Goal: Task Accomplishment & Management: Use online tool/utility

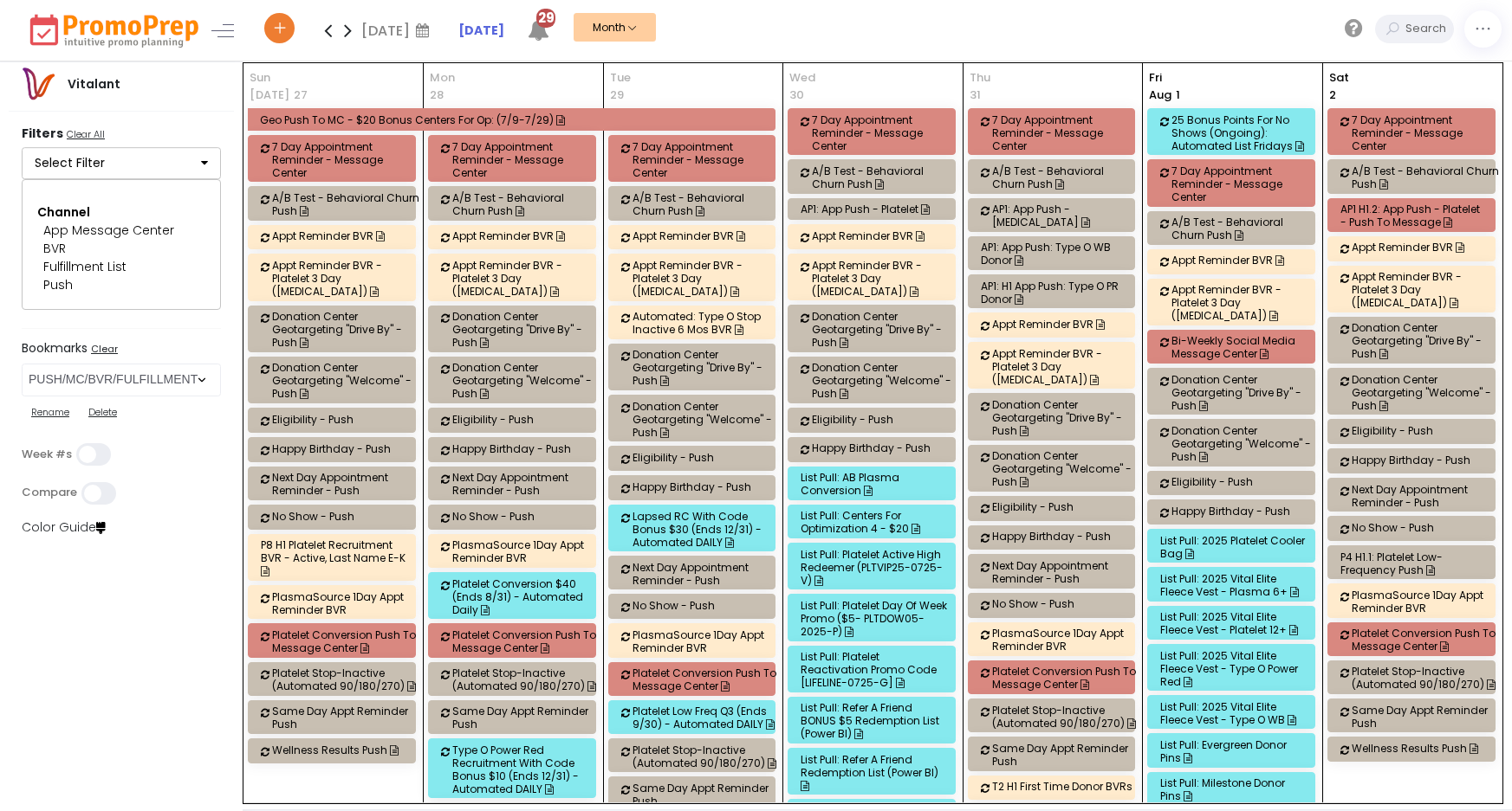
select select "278"
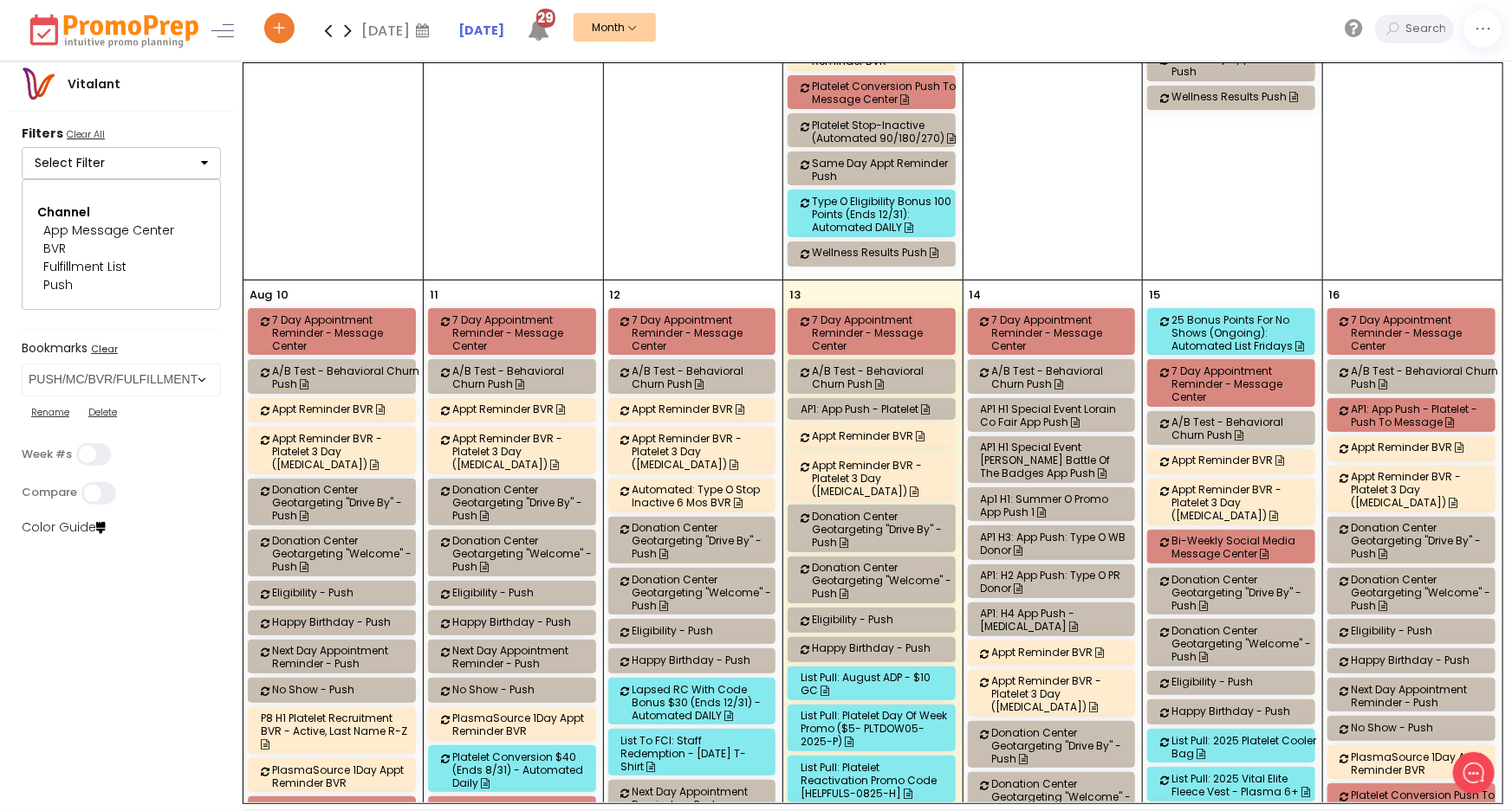
scroll to position [2124, 0]
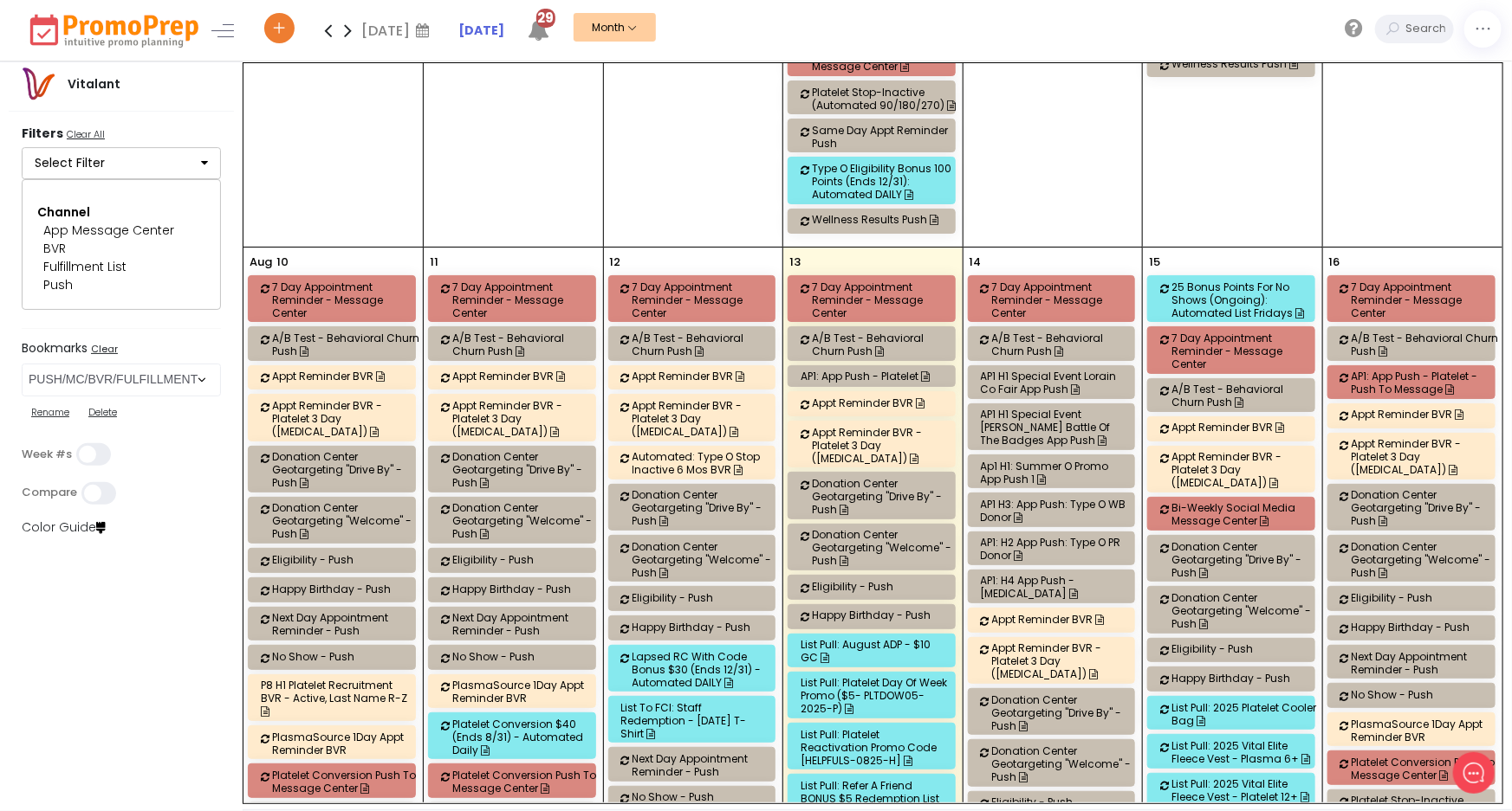
click at [1371, 369] on div "AP1: App Push - Platelet - Push to Message" at bounding box center [1425, 383] width 147 height 26
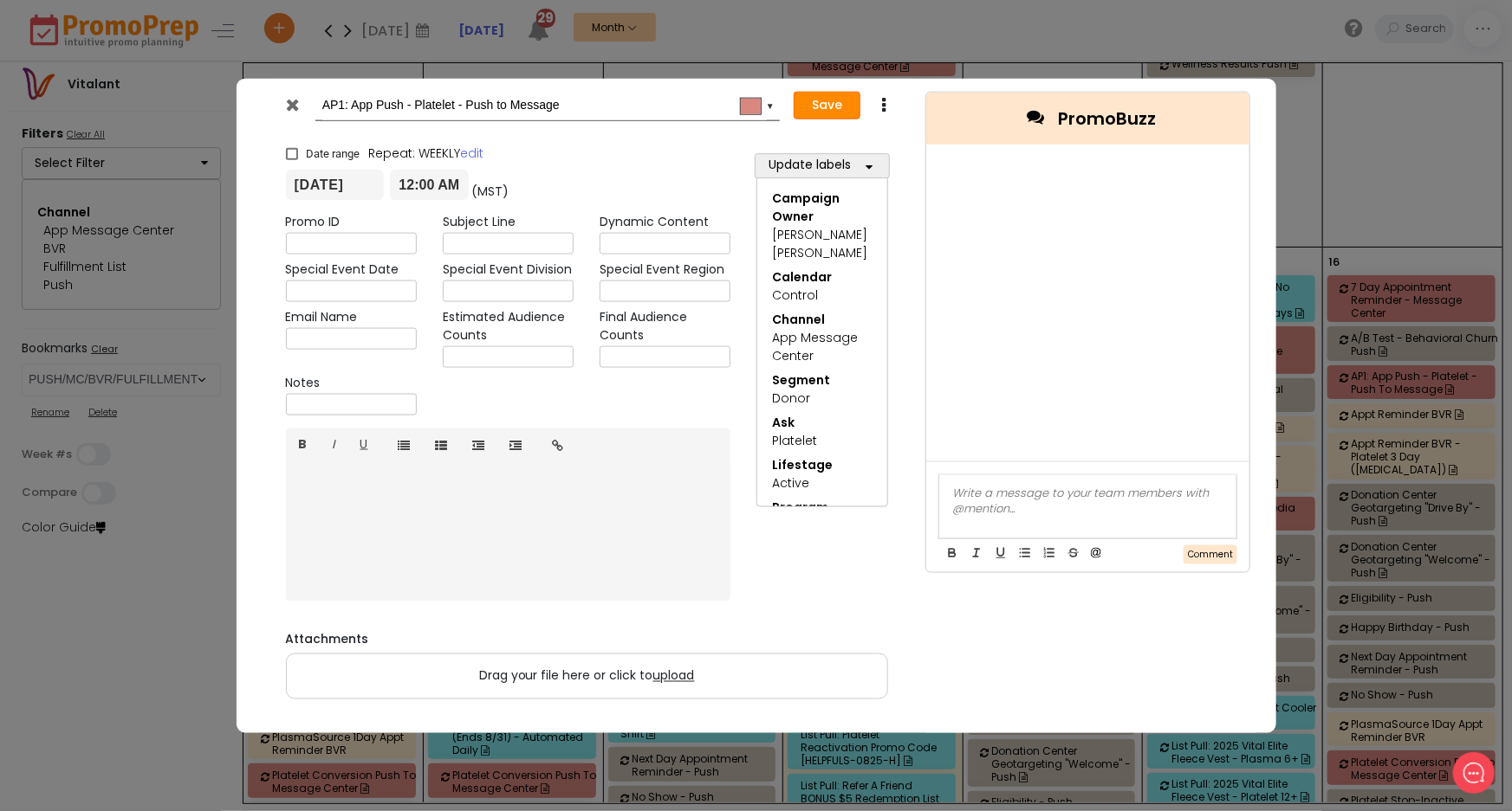
click at [824, 108] on button "Save" at bounding box center [827, 106] width 67 height 28
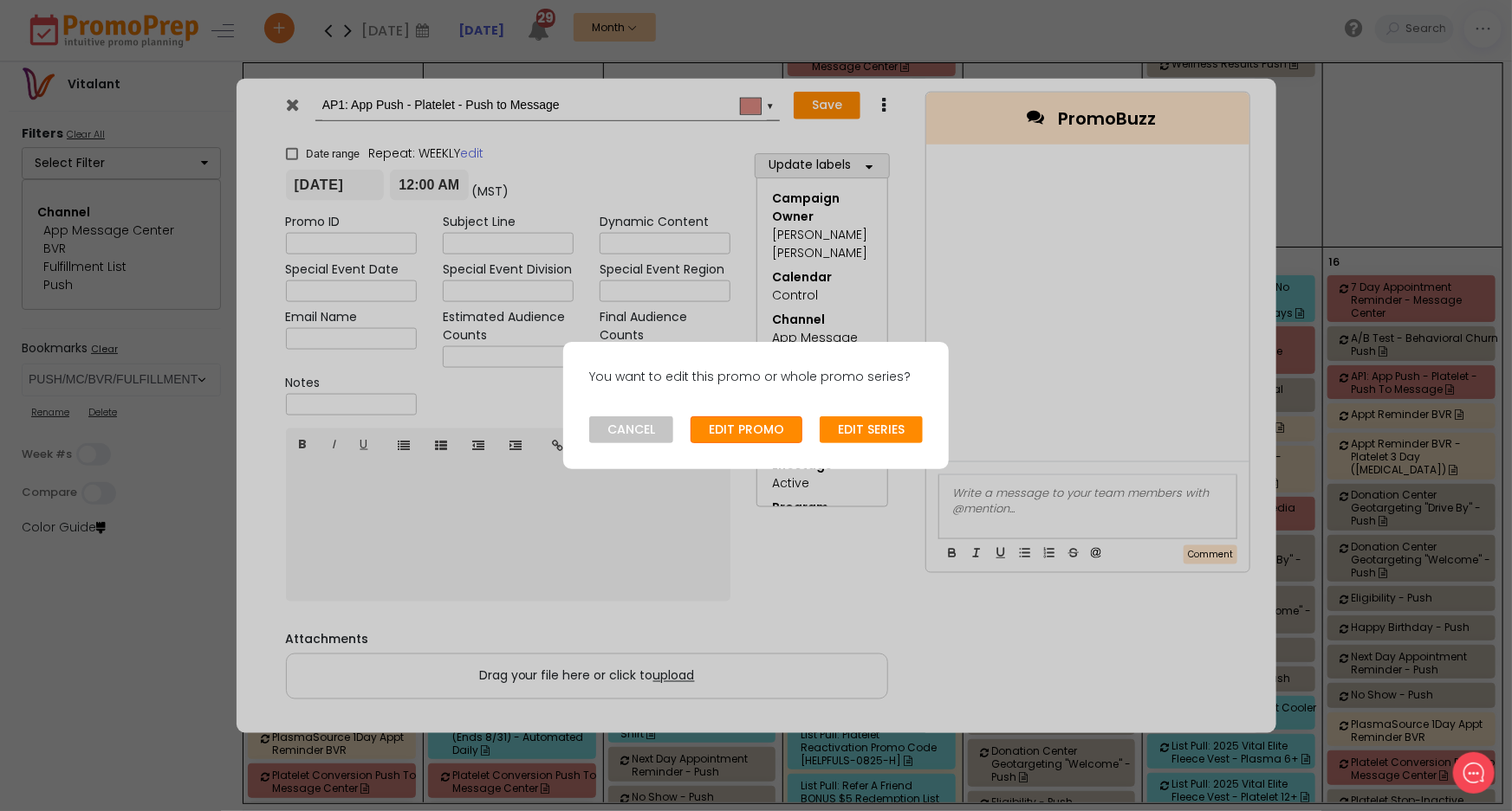
click at [733, 425] on button "EDIT PROMO" at bounding box center [746, 431] width 112 height 28
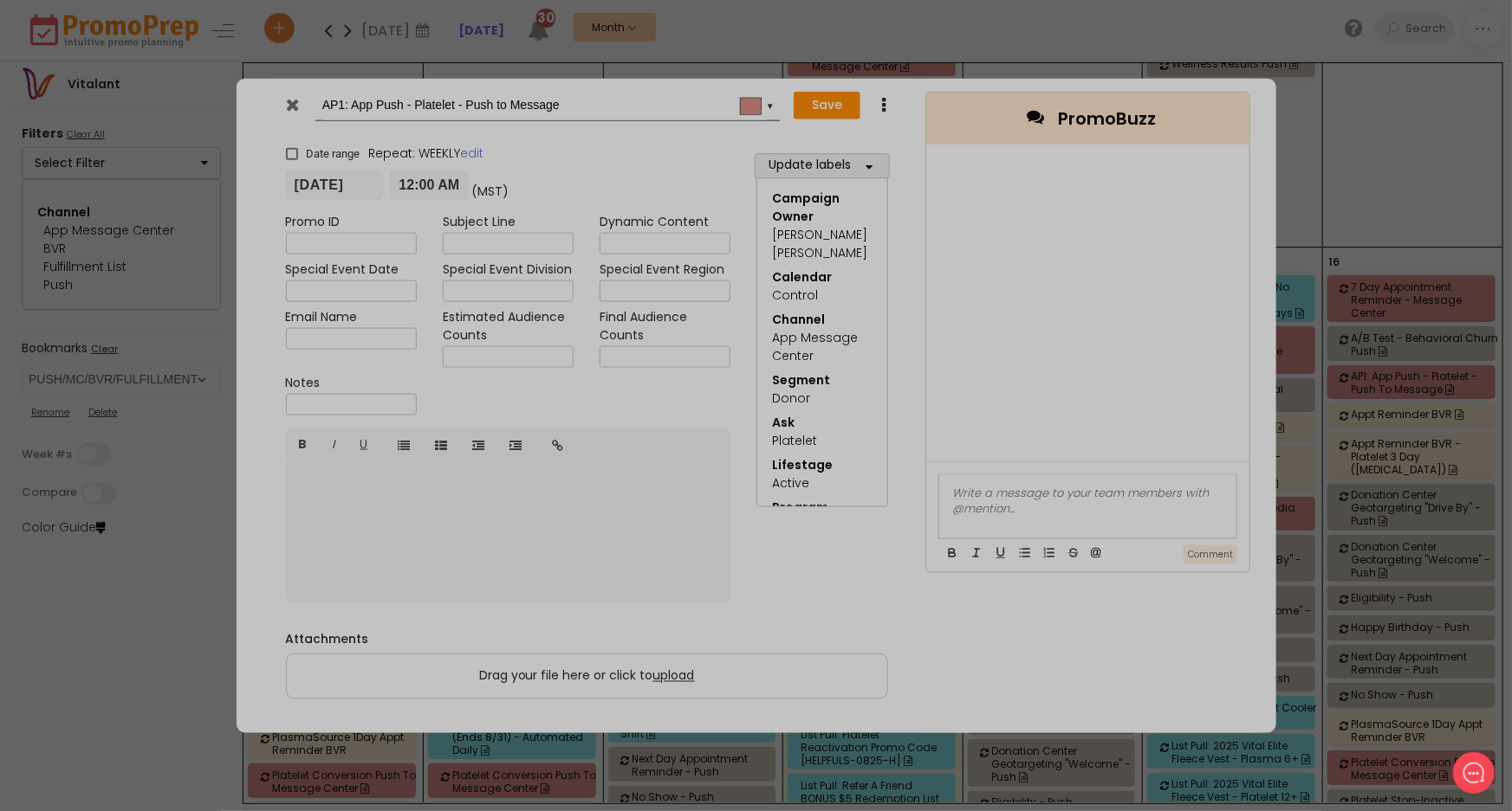
type input "[DATE]"
type input "00:00"
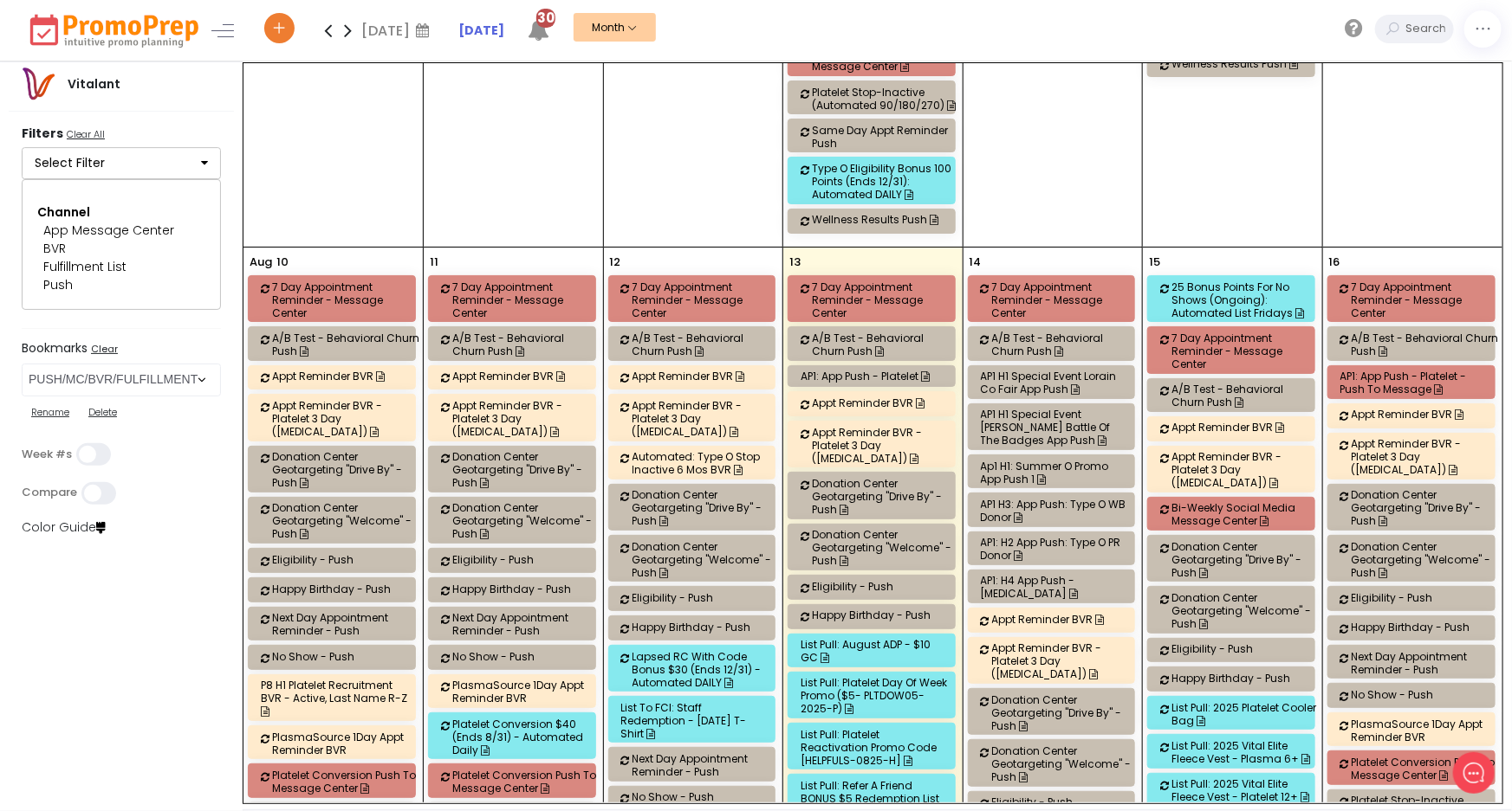
click at [1398, 369] on div "AP1: App Push - Platelet - Push to Message" at bounding box center [1413, 383] width 147 height 26
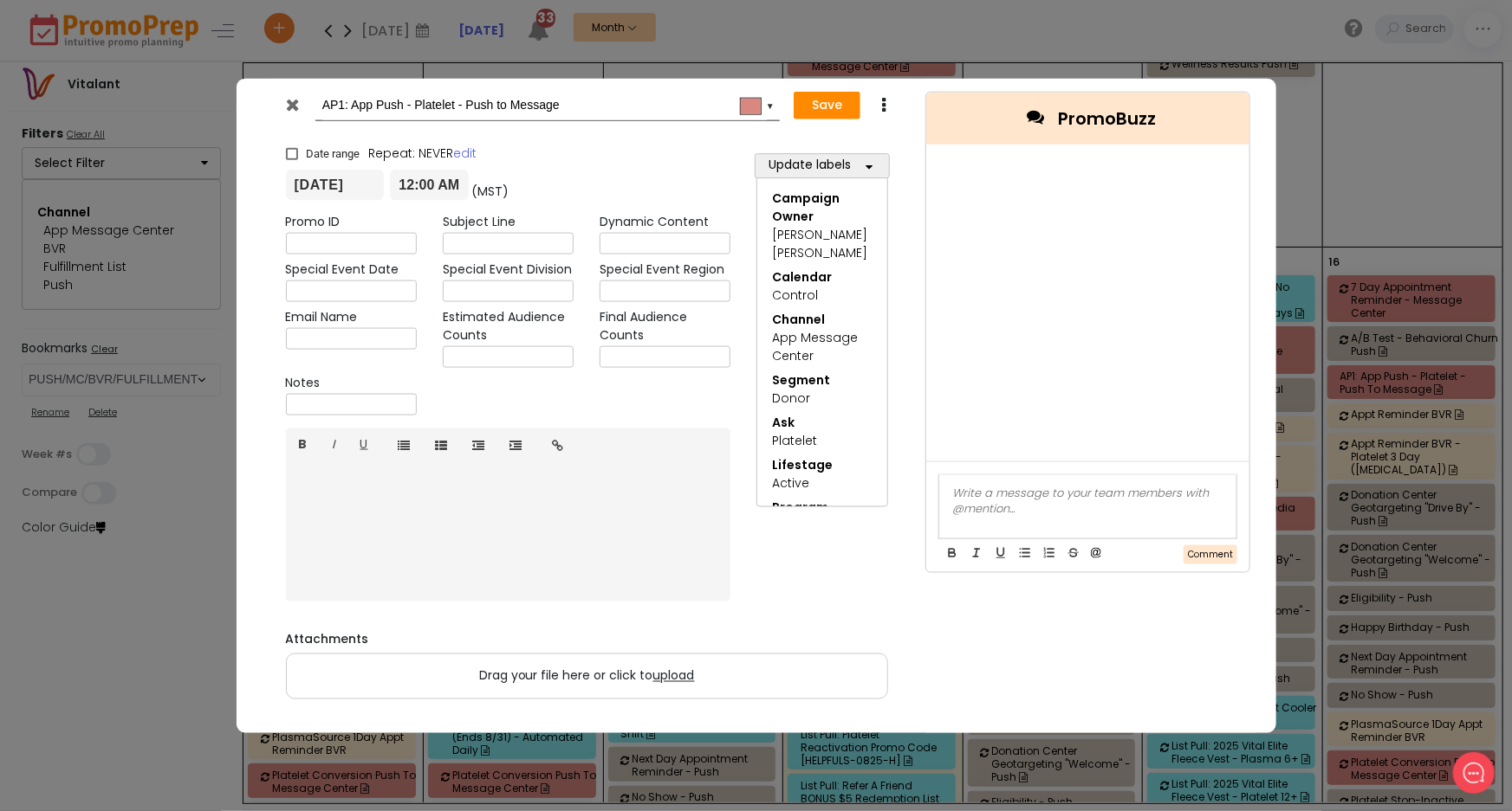
click at [294, 95] on icon at bounding box center [292, 104] width 13 height 18
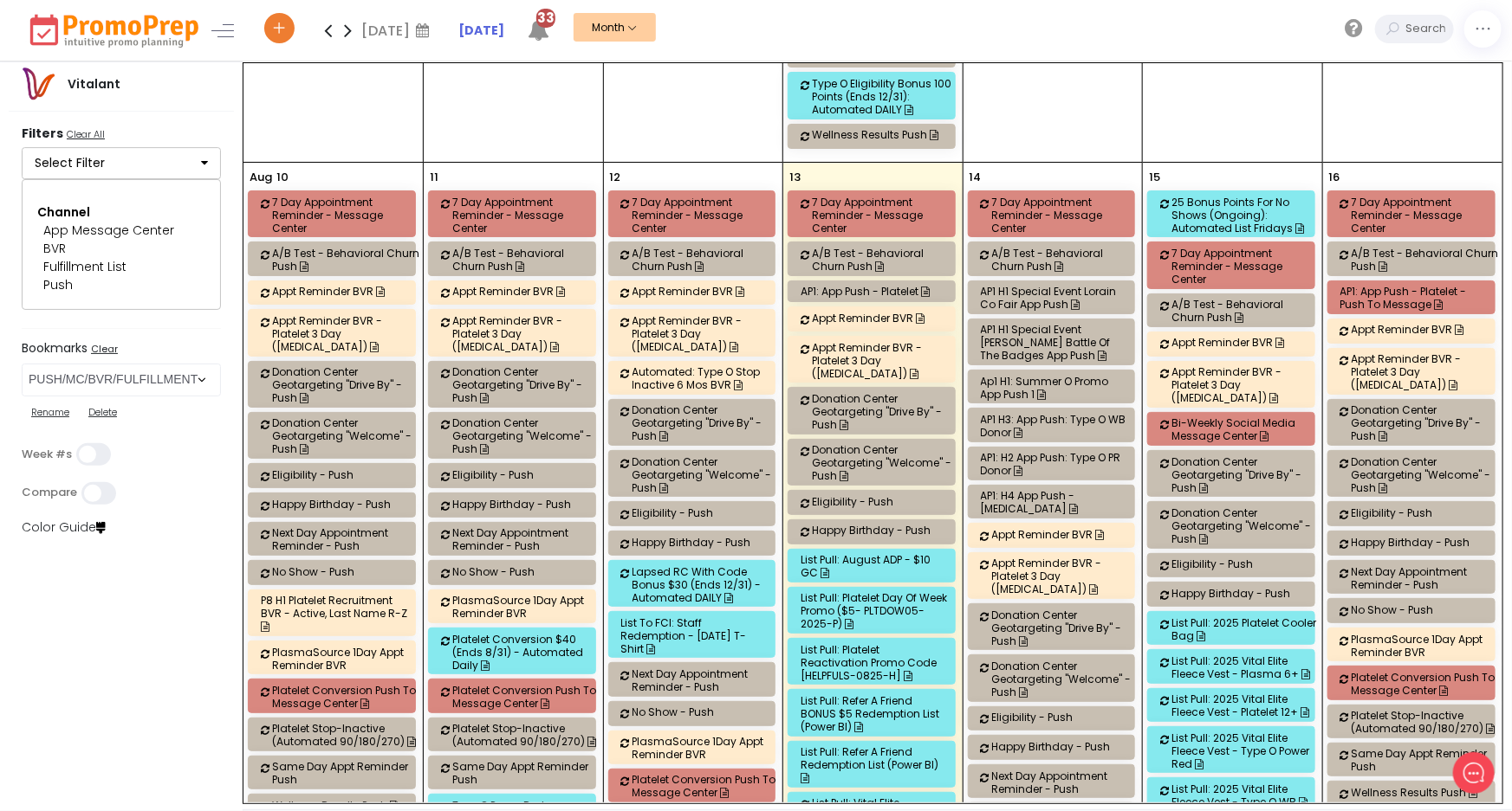
scroll to position [2203, 0]
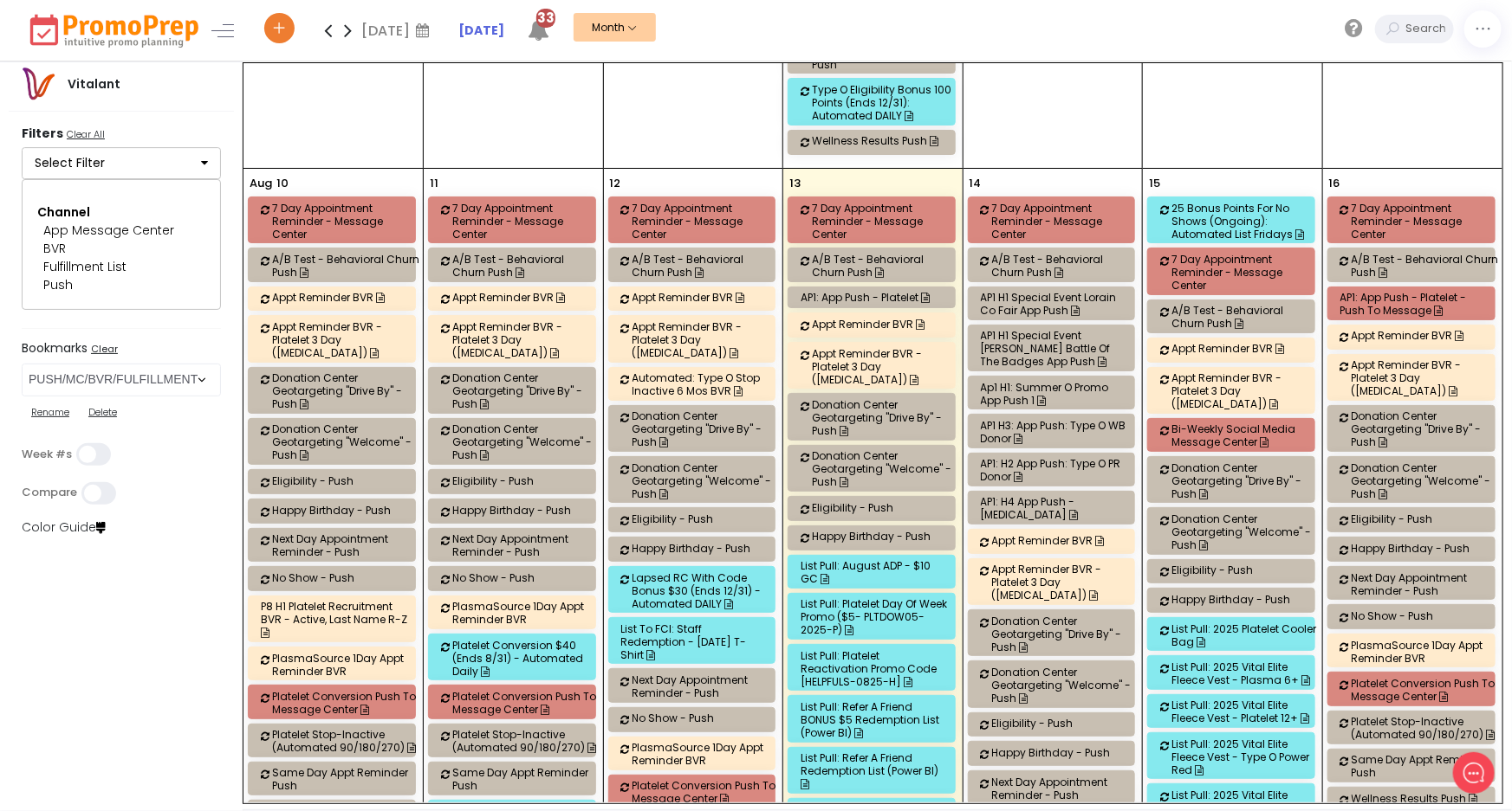
click at [870, 559] on div "List Pull: August ADP - $10 GC" at bounding box center [874, 573] width 147 height 26
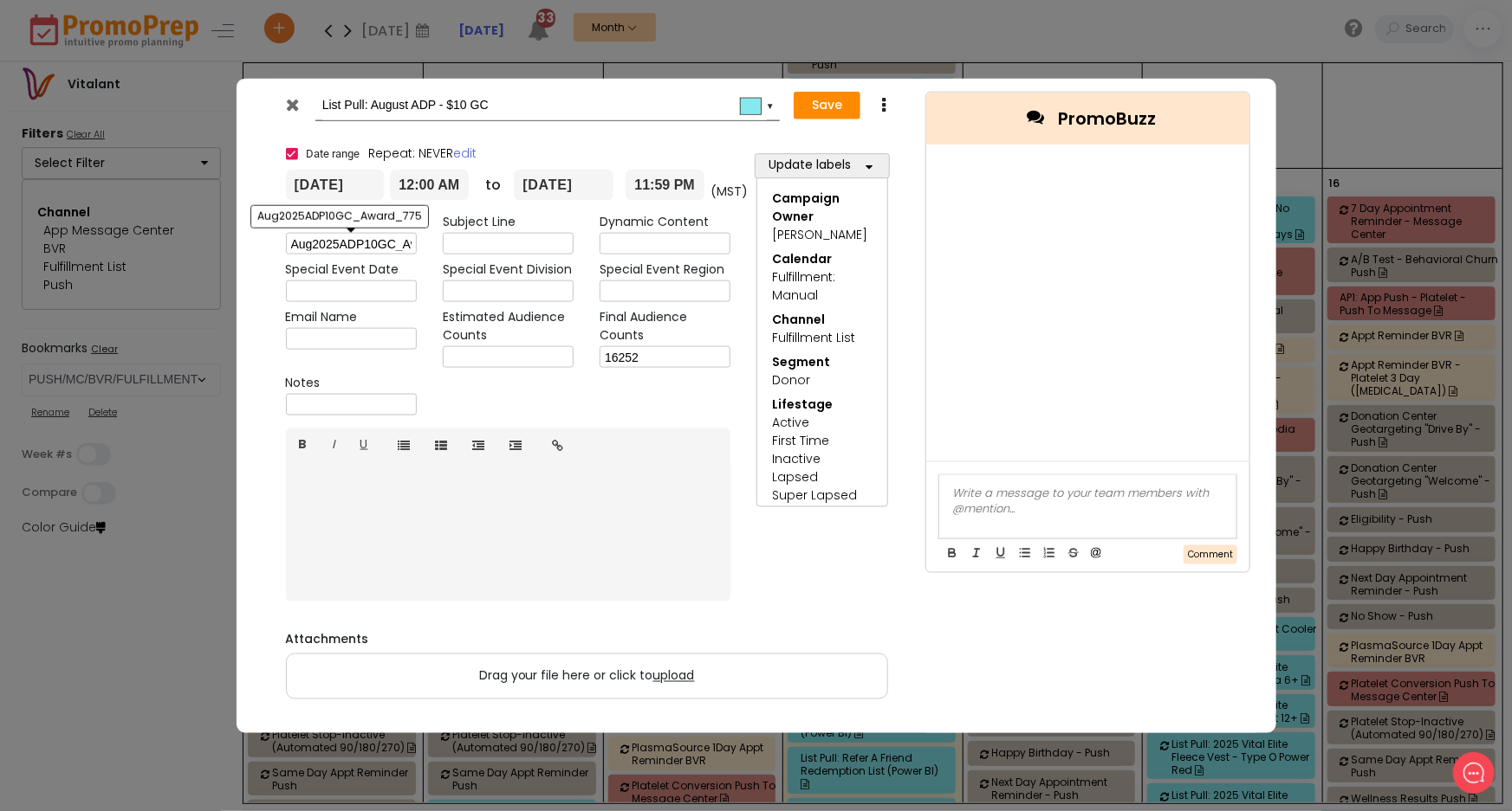
scroll to position [0, 52]
drag, startPoint x: 290, startPoint y: 245, endPoint x: 511, endPoint y: 244, distance: 221.0
click at [511, 244] on div "Promo ID Aug2025ADP10GC_Award_775 Subject Line Dynamic Content Special Event Da…" at bounding box center [509, 317] width 472 height 208
click at [295, 104] on icon at bounding box center [292, 104] width 13 height 18
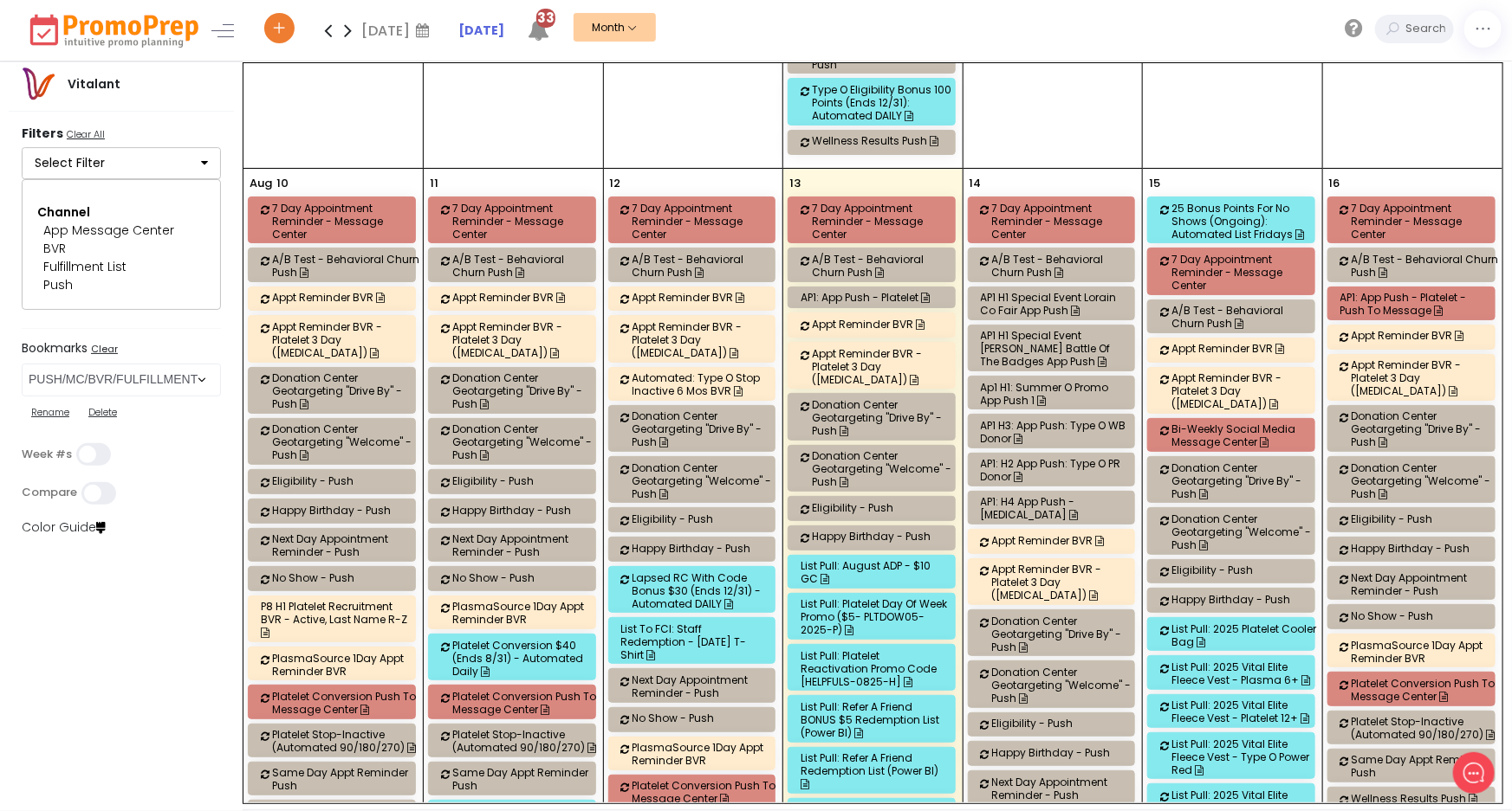
click at [833, 597] on div "List Pull: Platelet Day Of Week Promo ($5- PLTDOW05-2025-P)" at bounding box center [874, 617] width 147 height 39
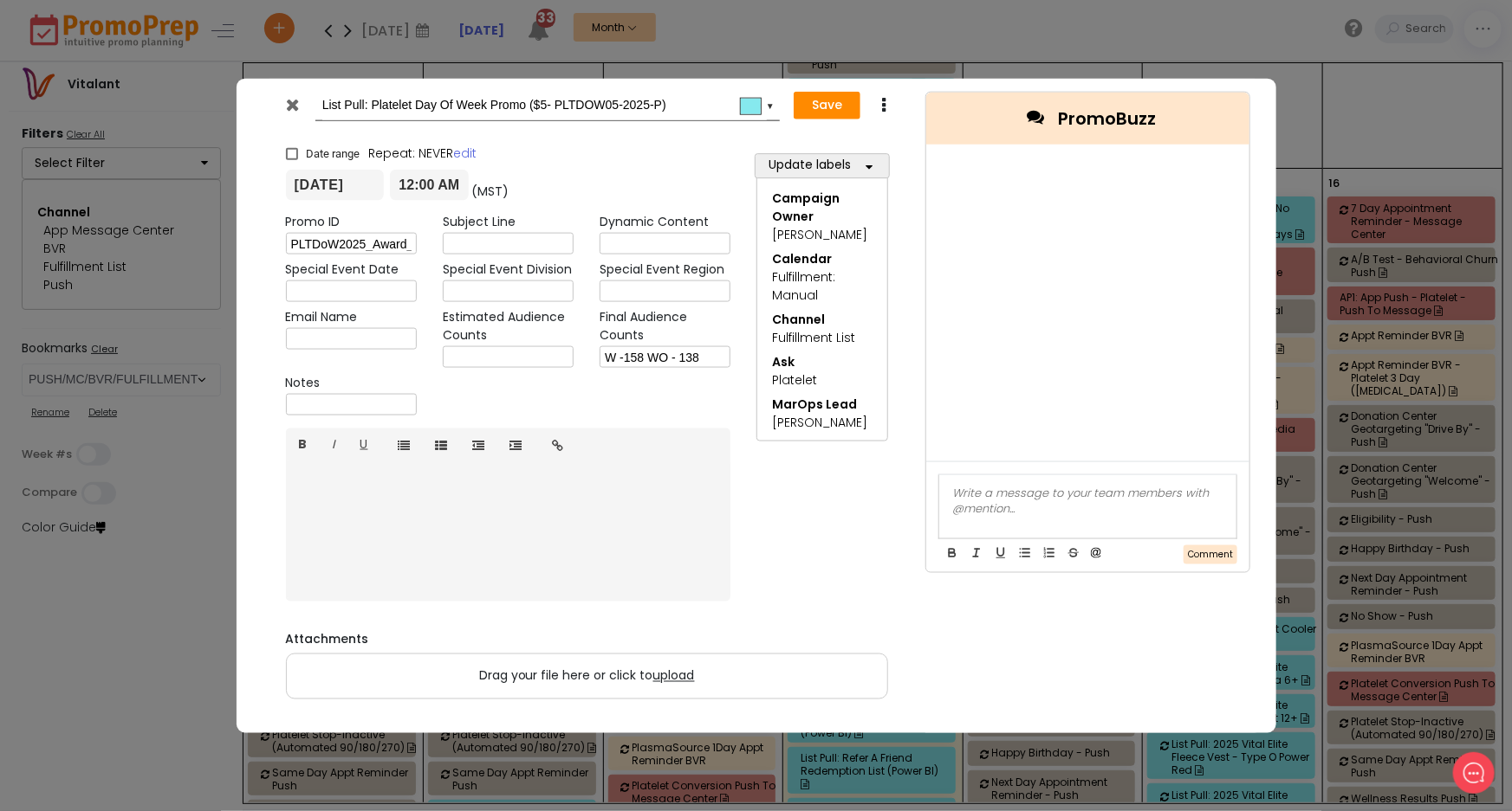
click at [292, 101] on icon at bounding box center [292, 104] width 13 height 18
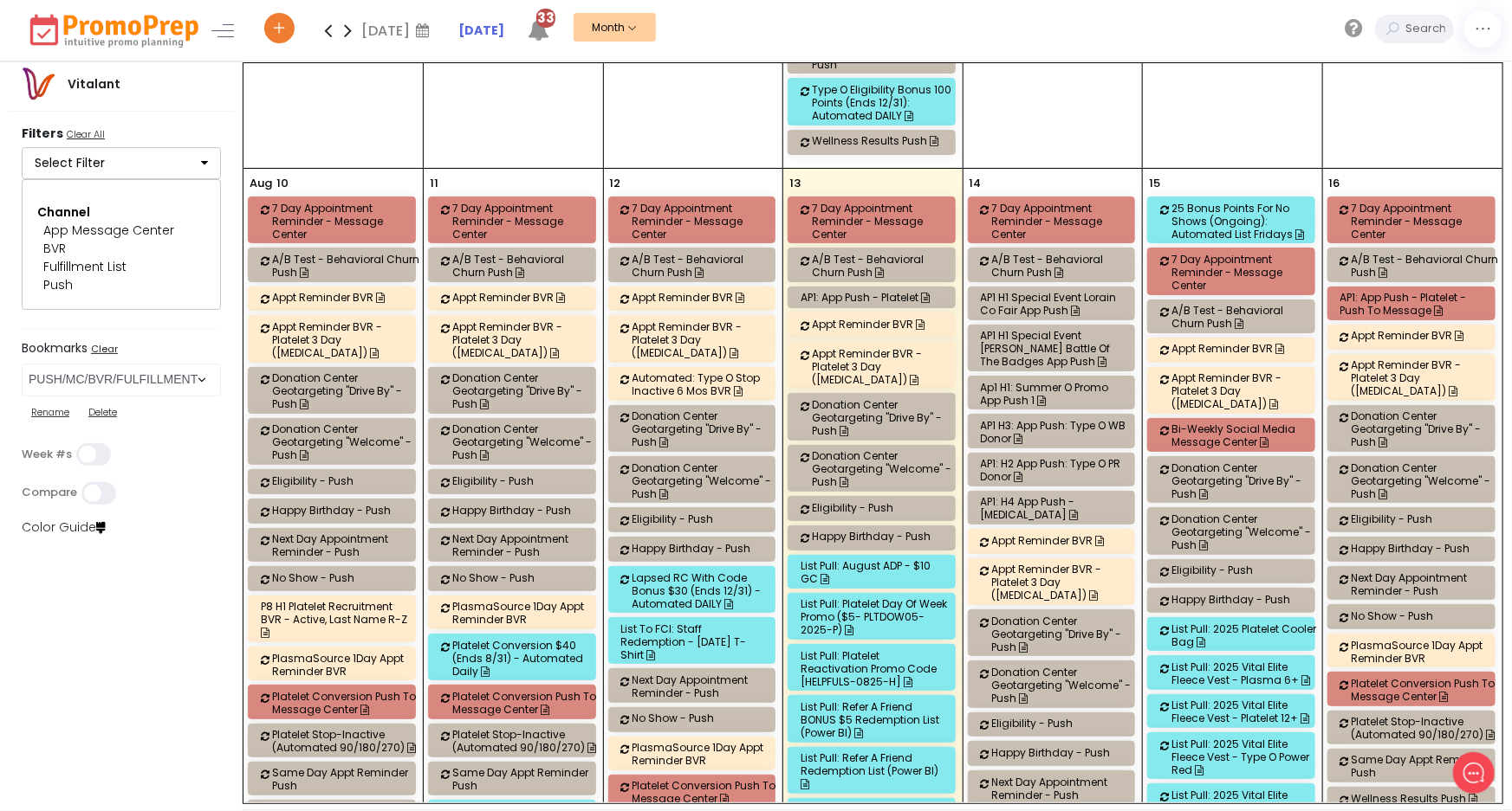
click at [880, 649] on div "List Pull: Platelet Reactivation Promo Code [HELPFULS-0825-H]" at bounding box center [874, 669] width 147 height 39
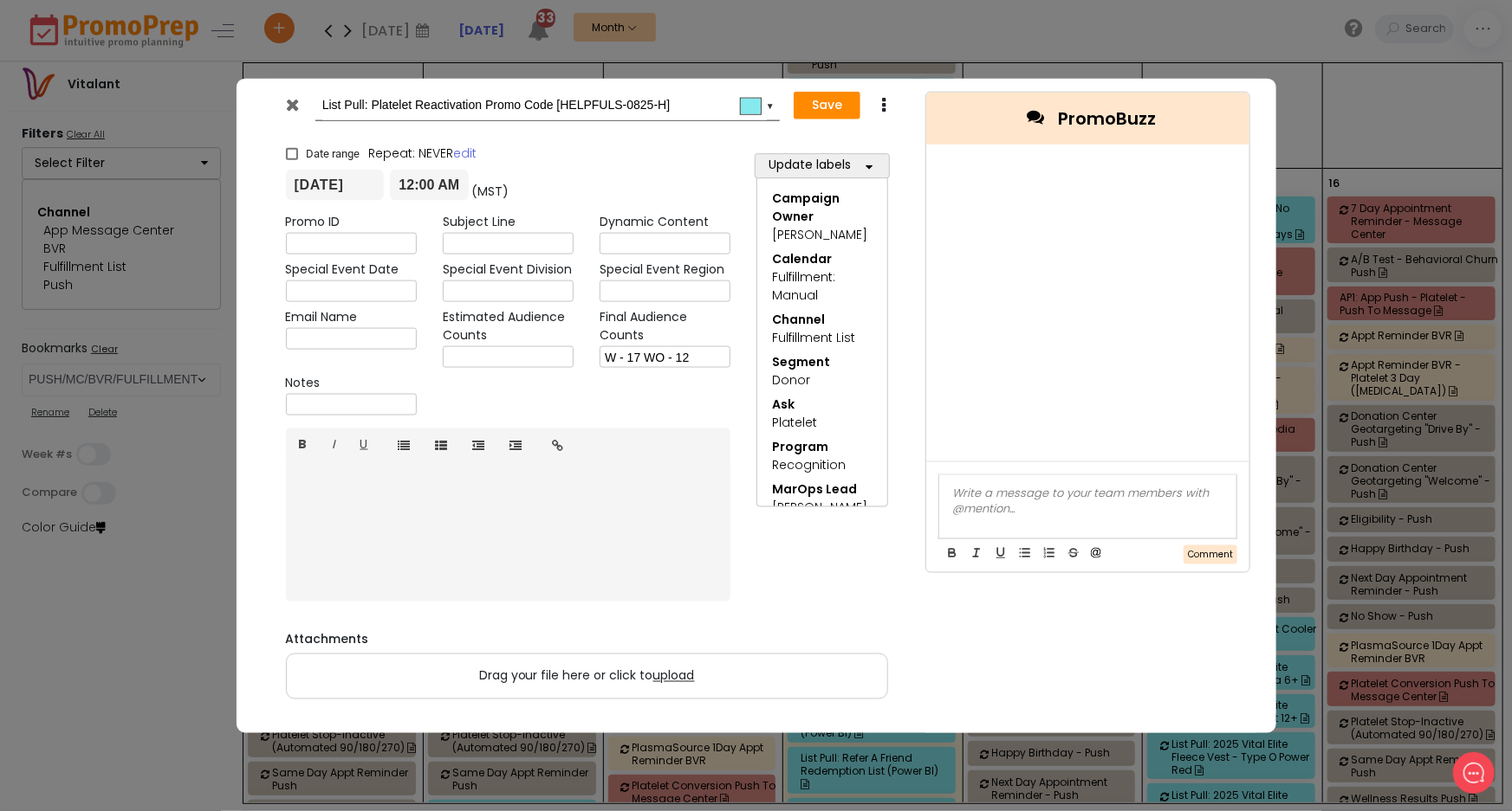
click at [329, 237] on input "text" at bounding box center [351, 244] width 131 height 22
paste input "PLTReact2025_Award_2325"
drag, startPoint x: 336, startPoint y: 243, endPoint x: 179, endPoint y: 252, distance: 157.3
click at [179, 252] on div "List Pull: Platelet Reactivation Promo Code [HELPFULS-0825-H] #86e9ee ▼ Save Du…" at bounding box center [756, 406] width 1512 height 811
type input "PLTReact2025_Award_2325"
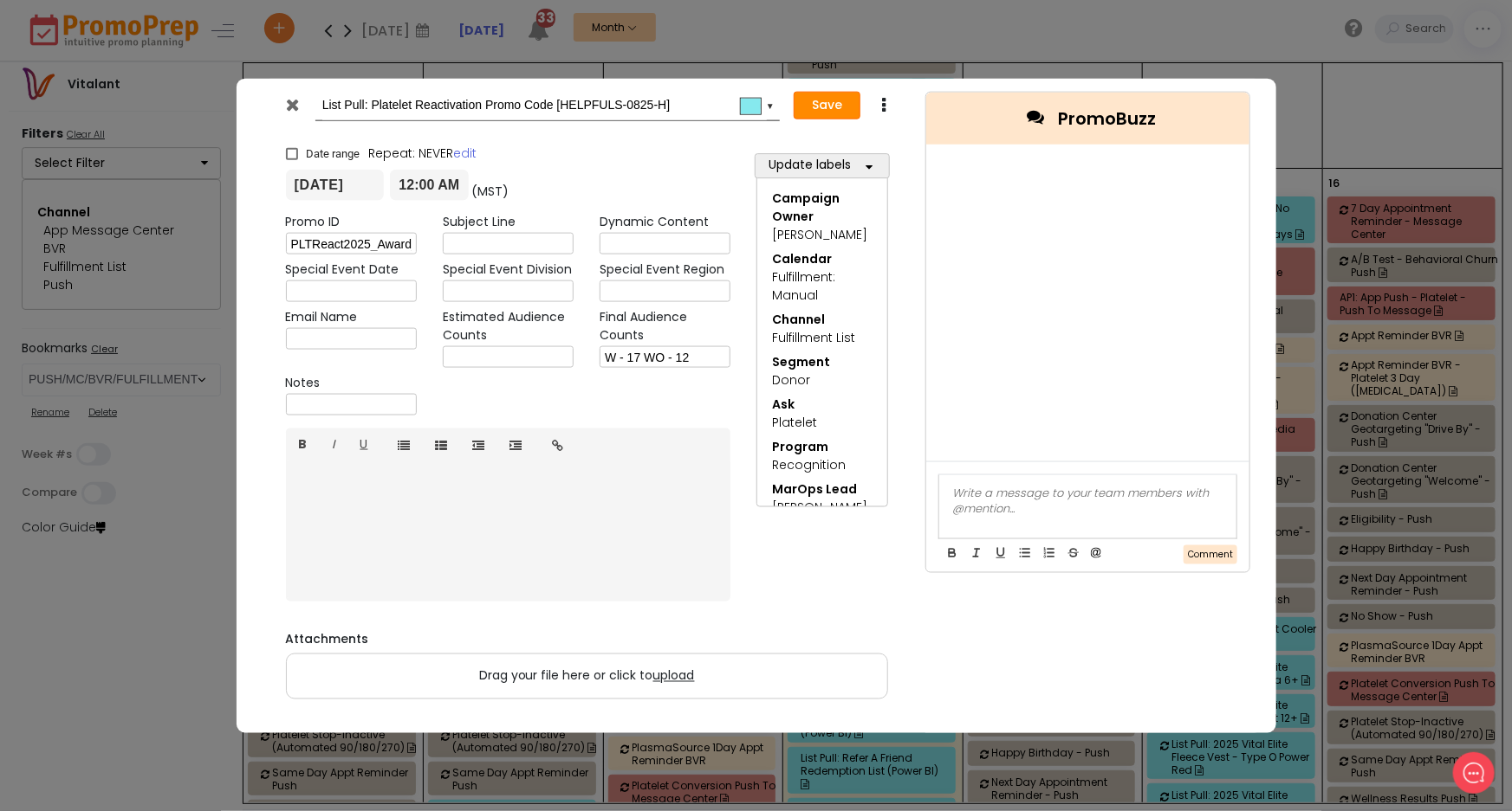
click at [831, 103] on button "Save" at bounding box center [827, 106] width 67 height 28
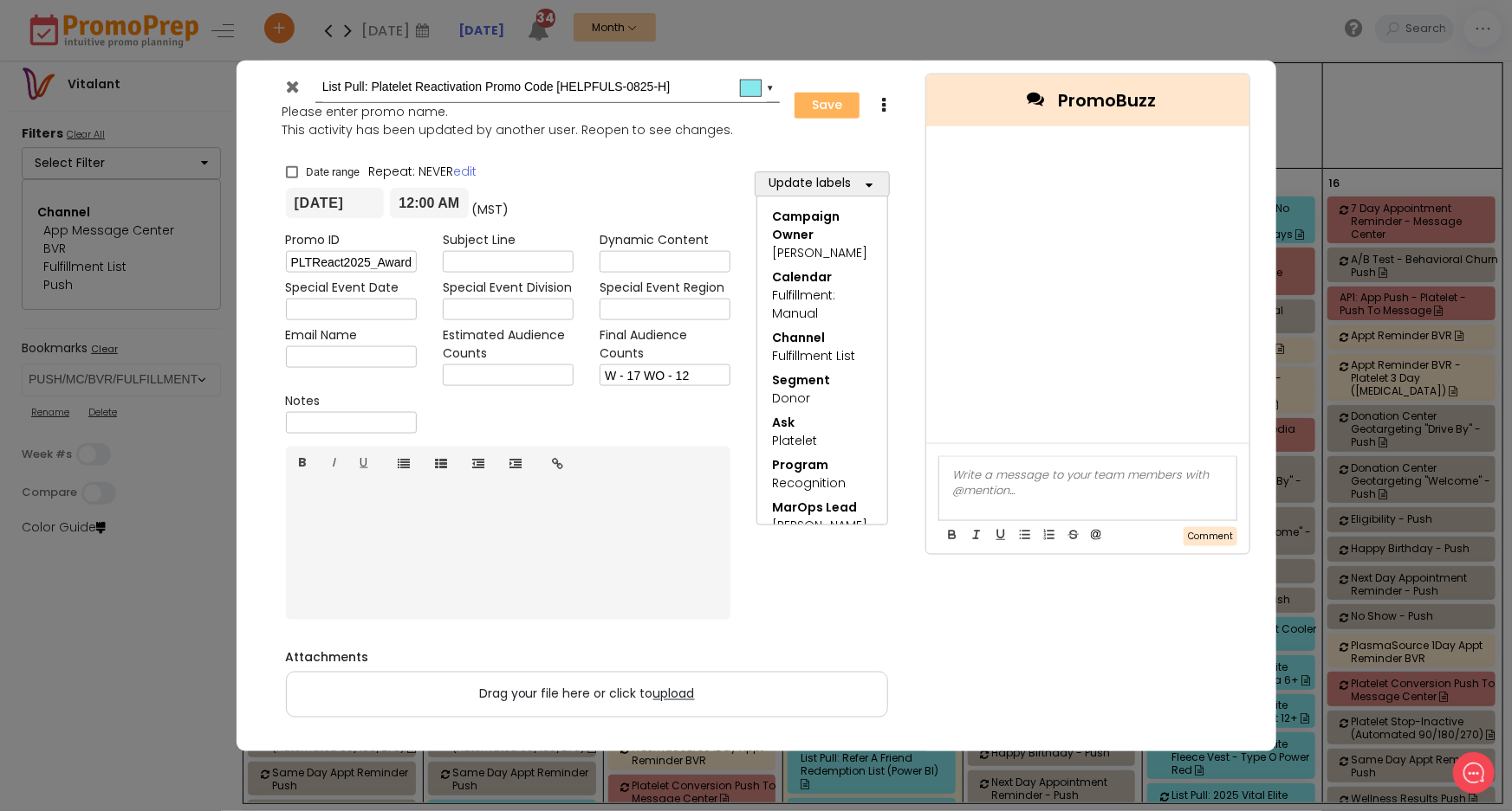
type input "[DATE]"
type input "00:00"
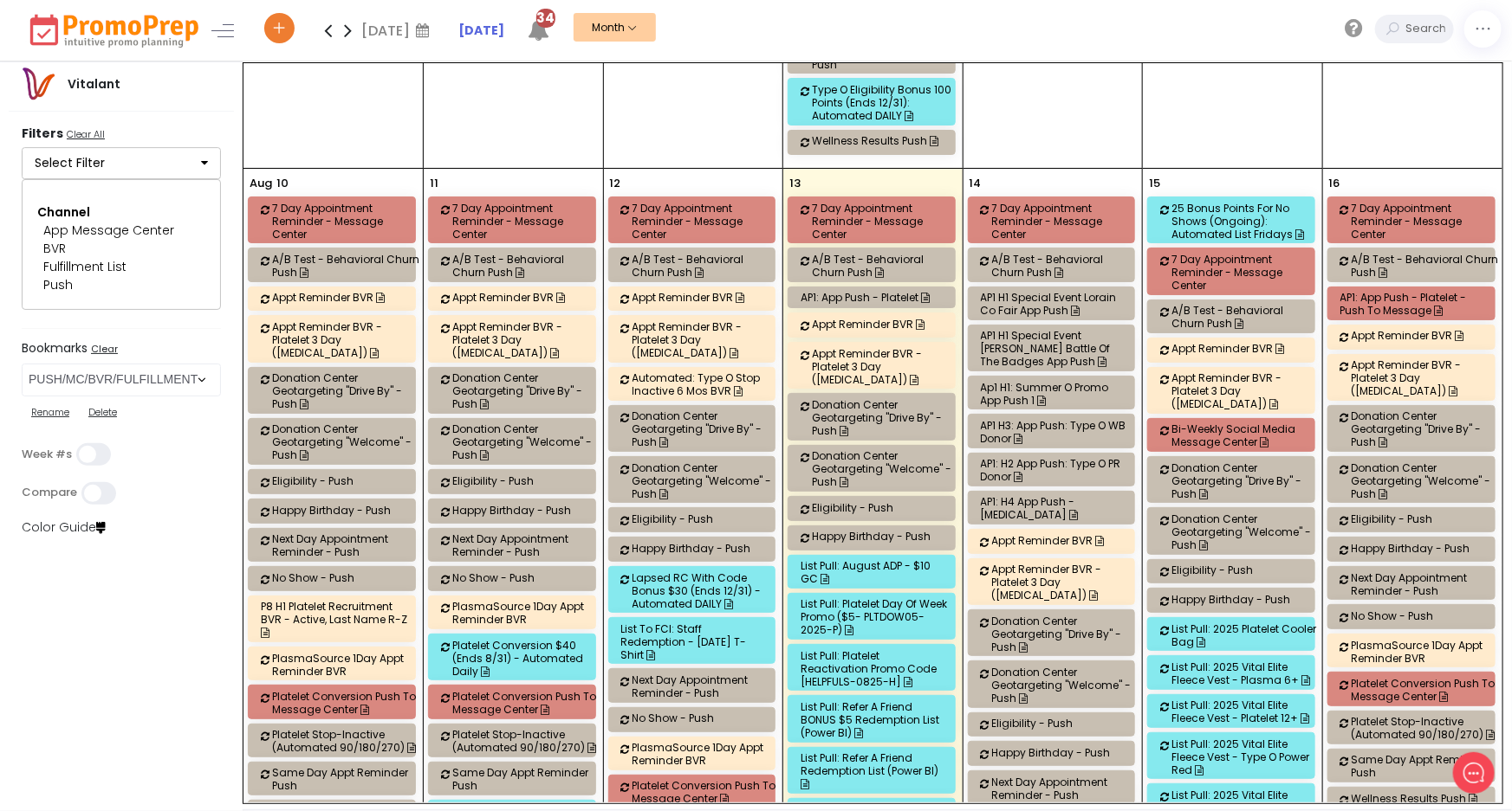
click at [868, 649] on div "List Pull: Platelet Reactivation Promo Code [HELPFULS-0825-H]" at bounding box center [874, 669] width 147 height 39
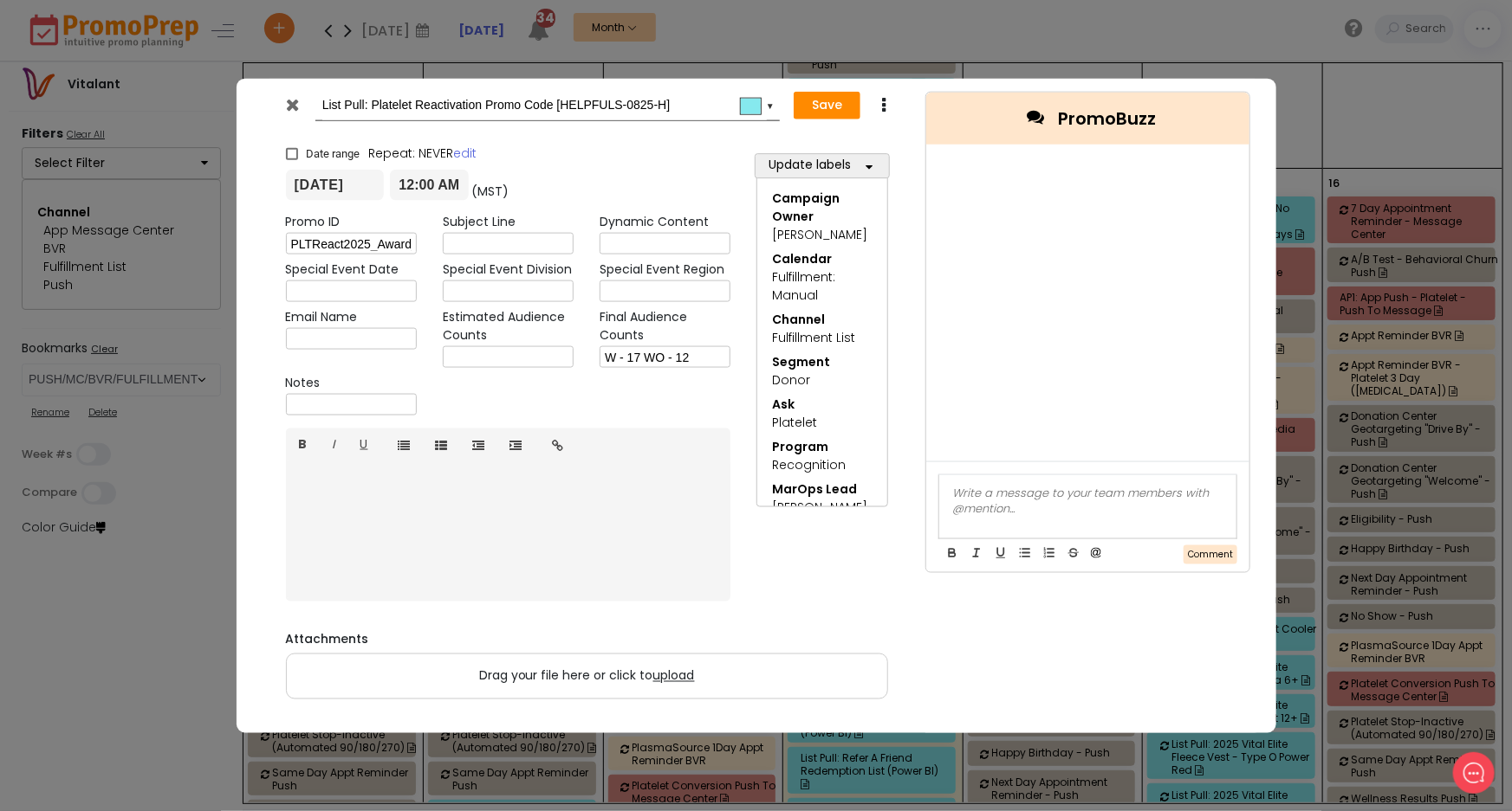
click at [290, 102] on icon at bounding box center [292, 104] width 13 height 18
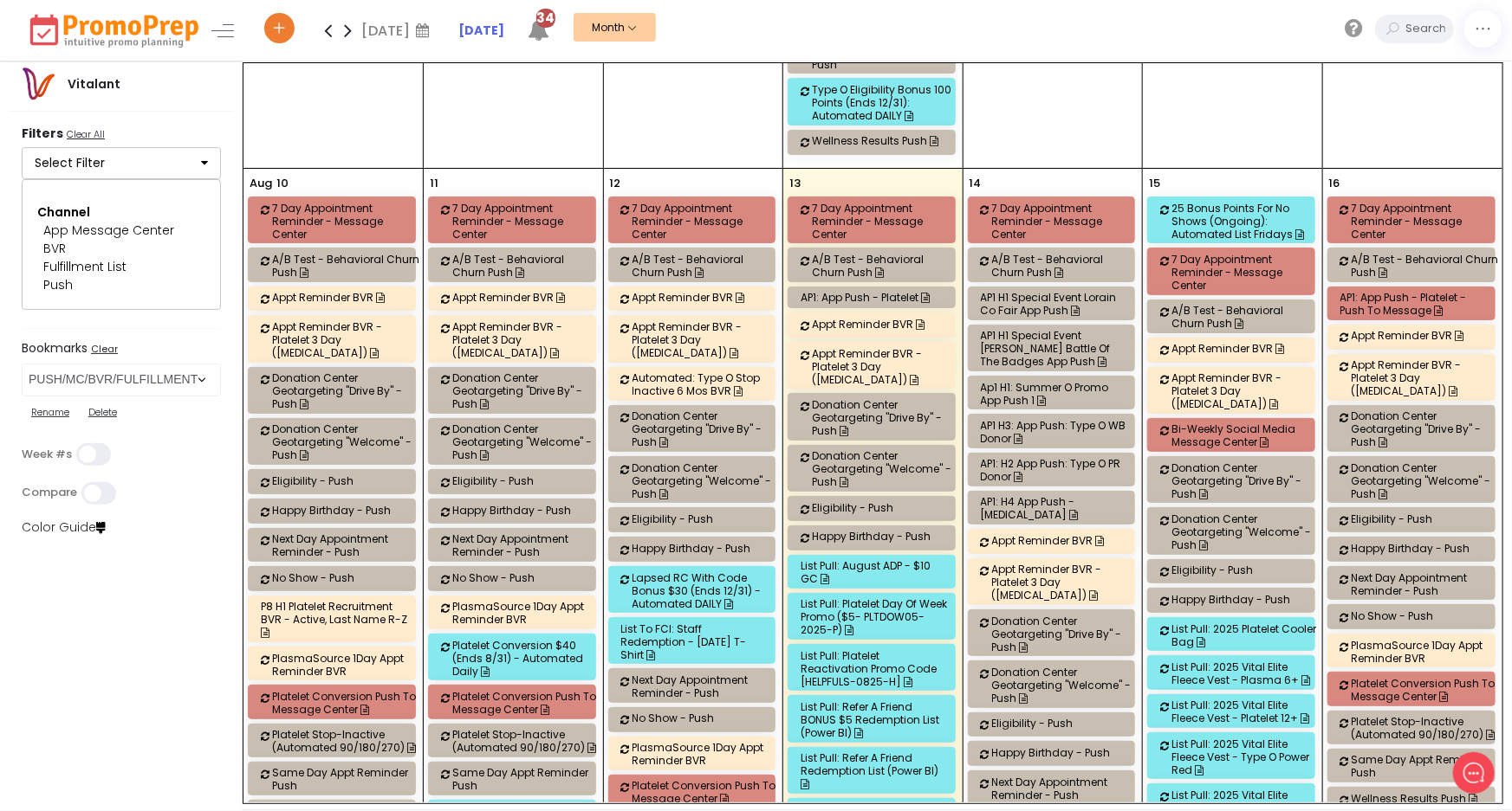
click at [874, 752] on div "List Pull: Refer a Friend Redemption list (Power BI)" at bounding box center [874, 771] width 147 height 39
